Goal: Task Accomplishment & Management: Manage account settings

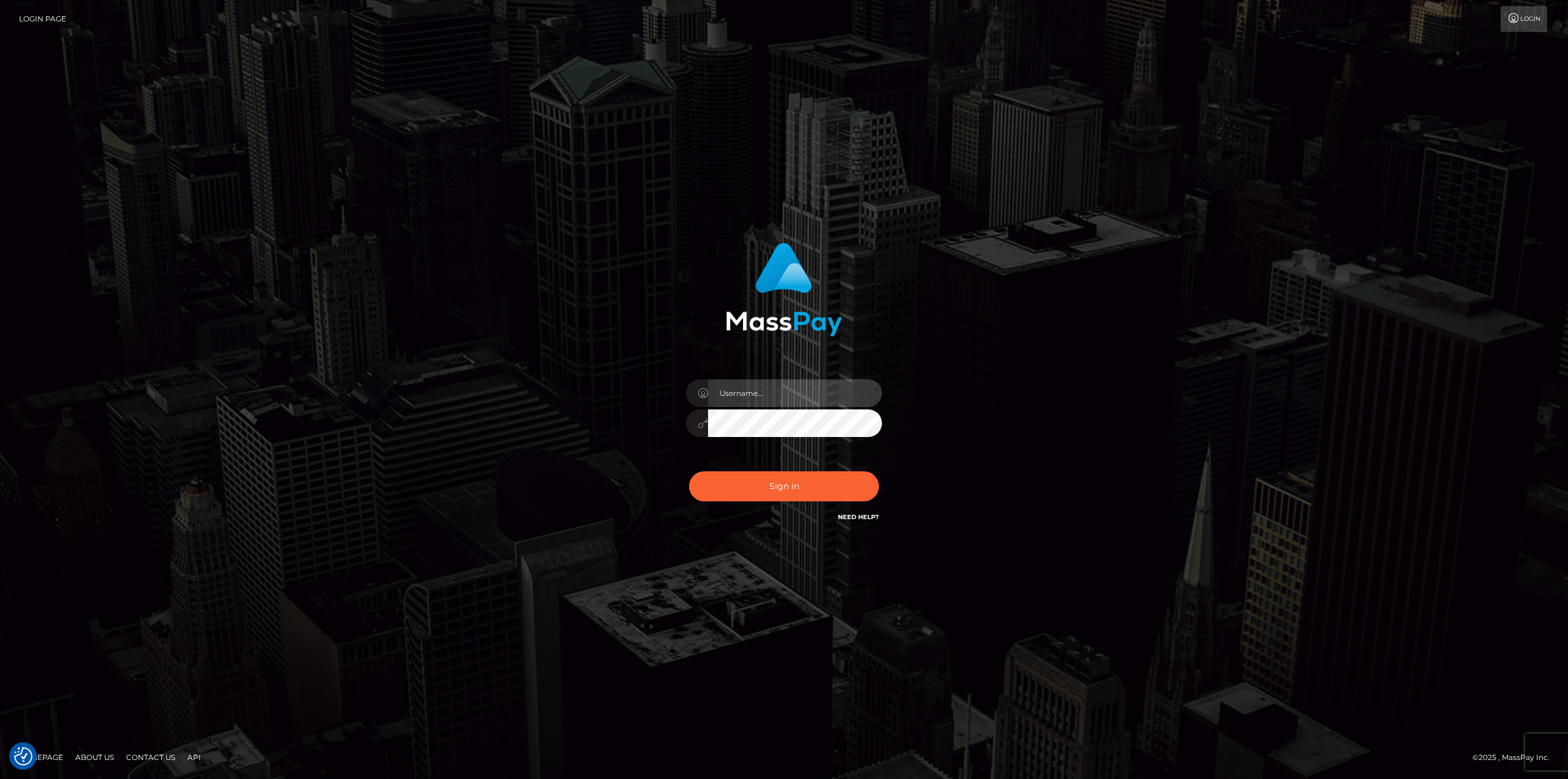
click at [740, 397] on input "text" at bounding box center [795, 393] width 174 height 27
type input "Ahmed"
click at [689, 471] on button "Sign in" at bounding box center [783, 486] width 190 height 30
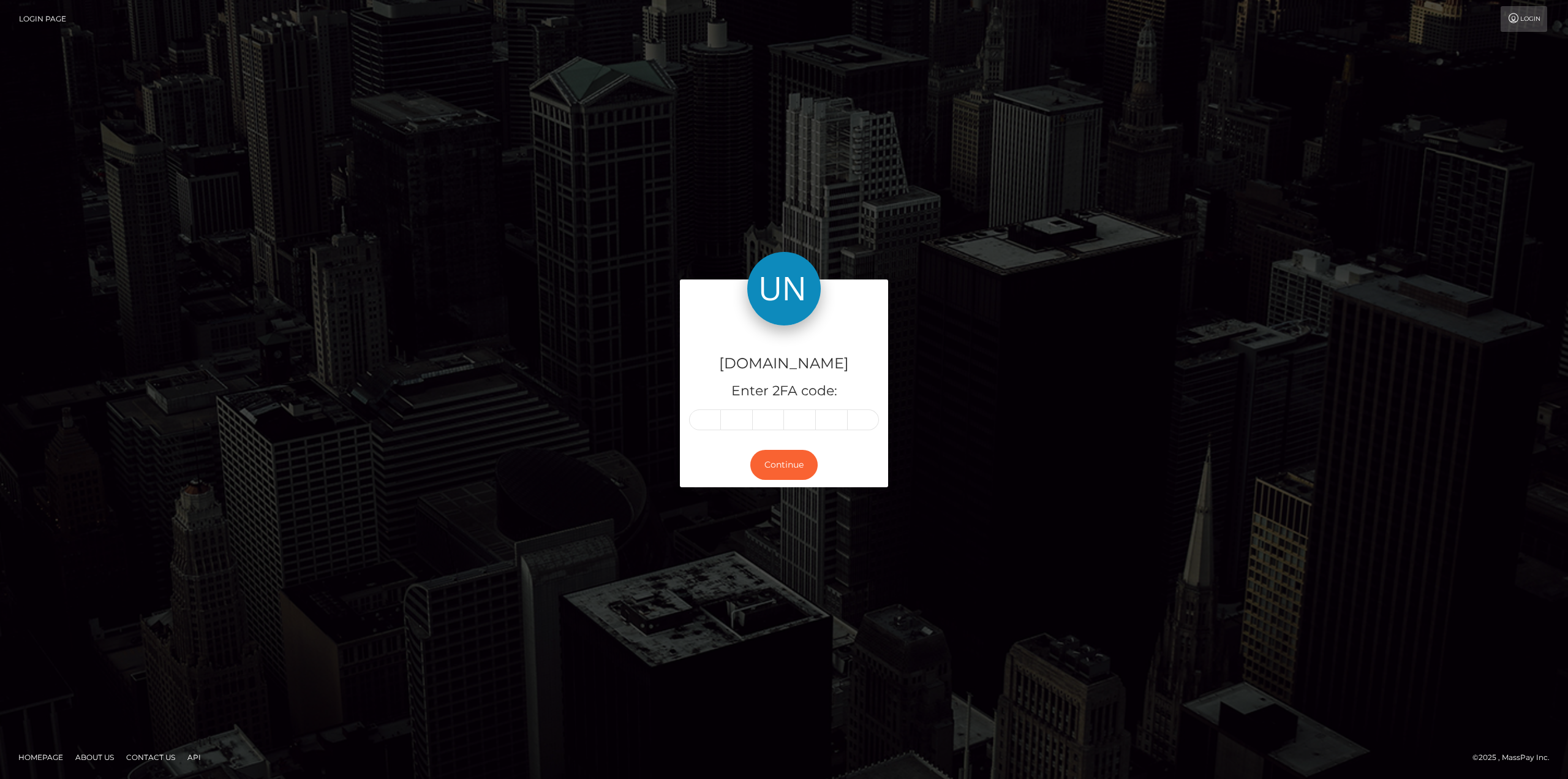
click at [705, 414] on input "text" at bounding box center [705, 420] width 32 height 21
type input "6"
type input "8"
type input "6"
type input "9"
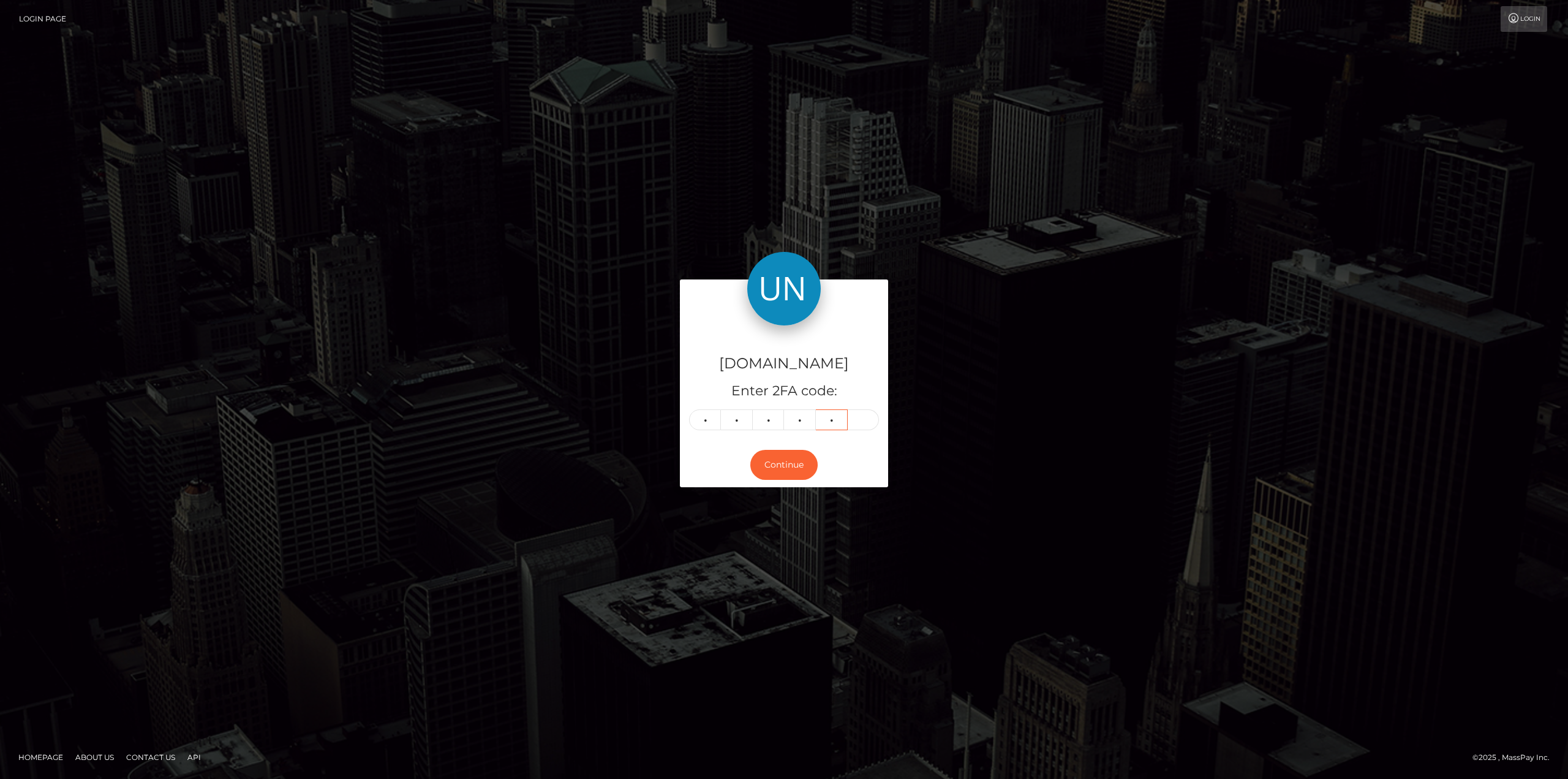
type input "7"
type input "6"
type input "8"
type input "6"
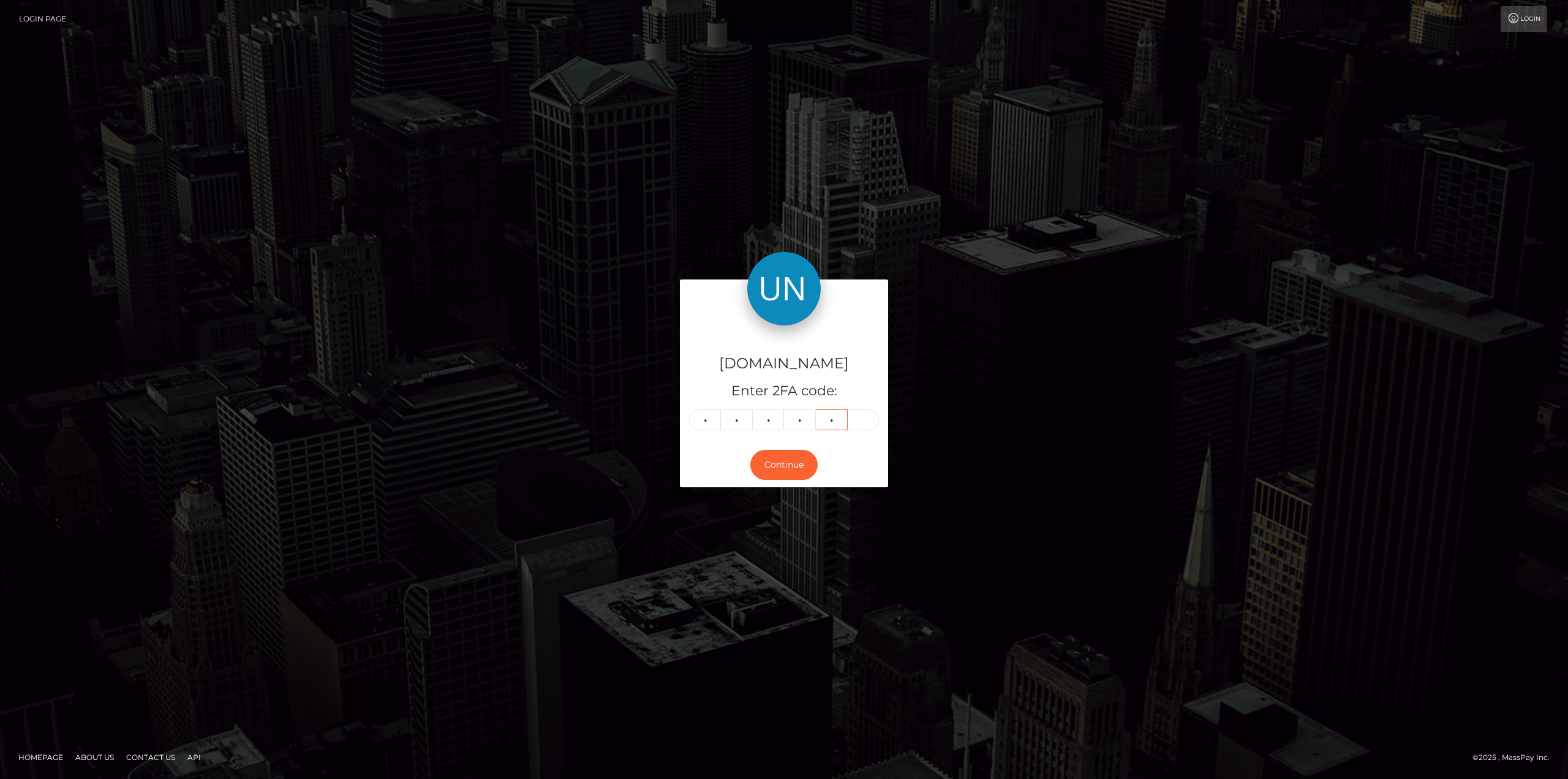
type input "9"
type input "7"
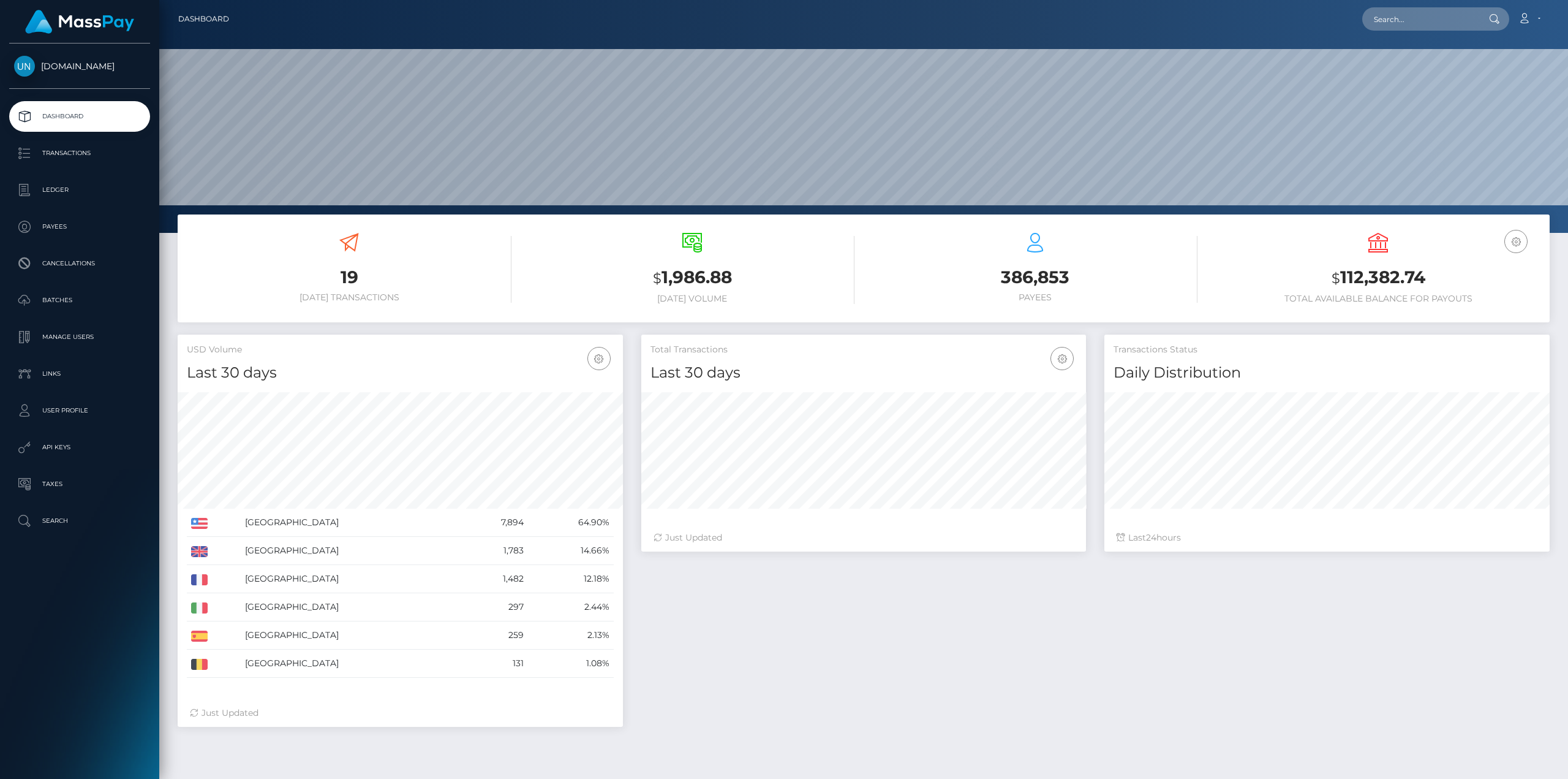
scroll to position [218, 445]
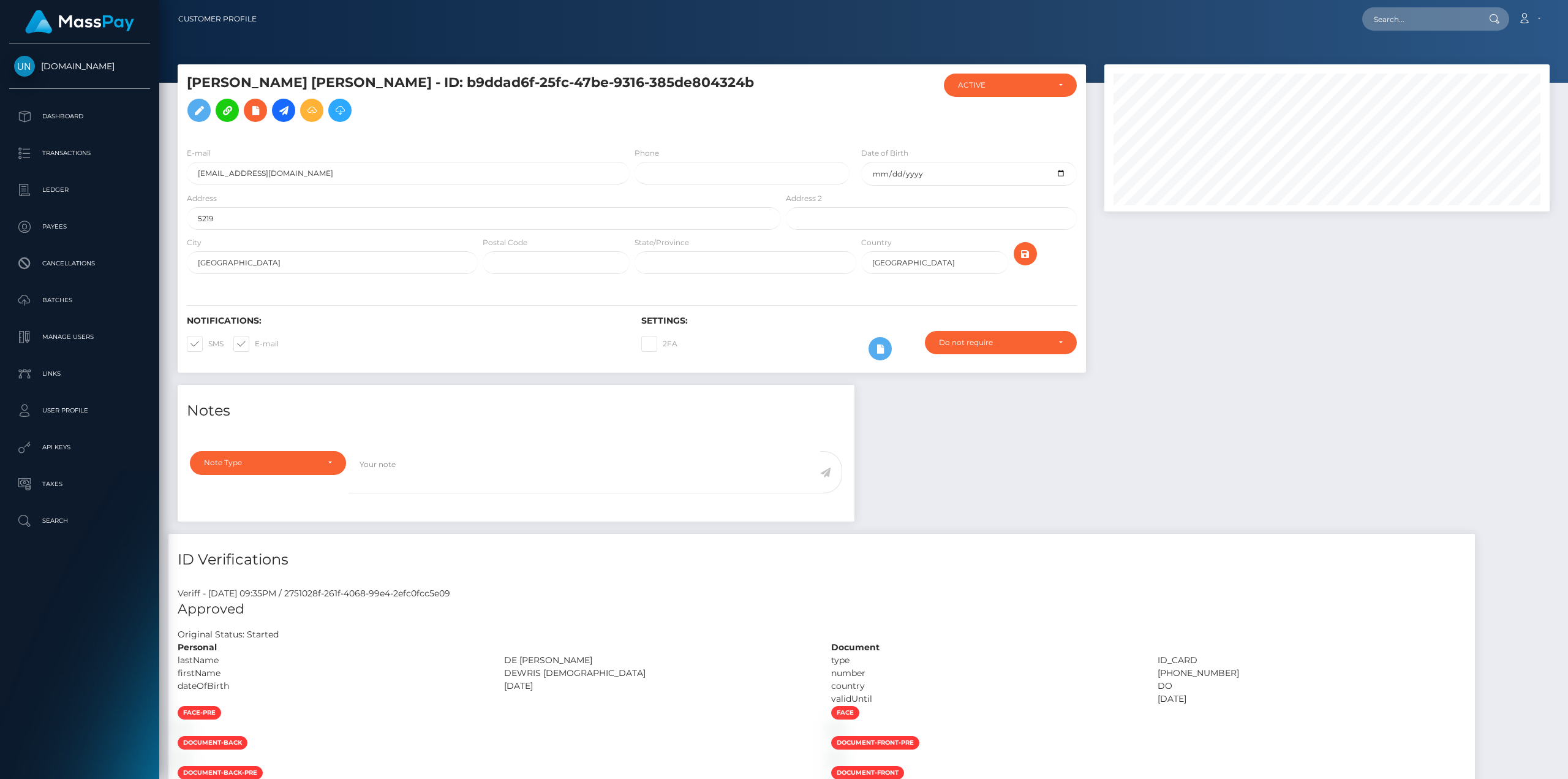
scroll to position [551, 0]
